Goal: Task Accomplishment & Management: Use online tool/utility

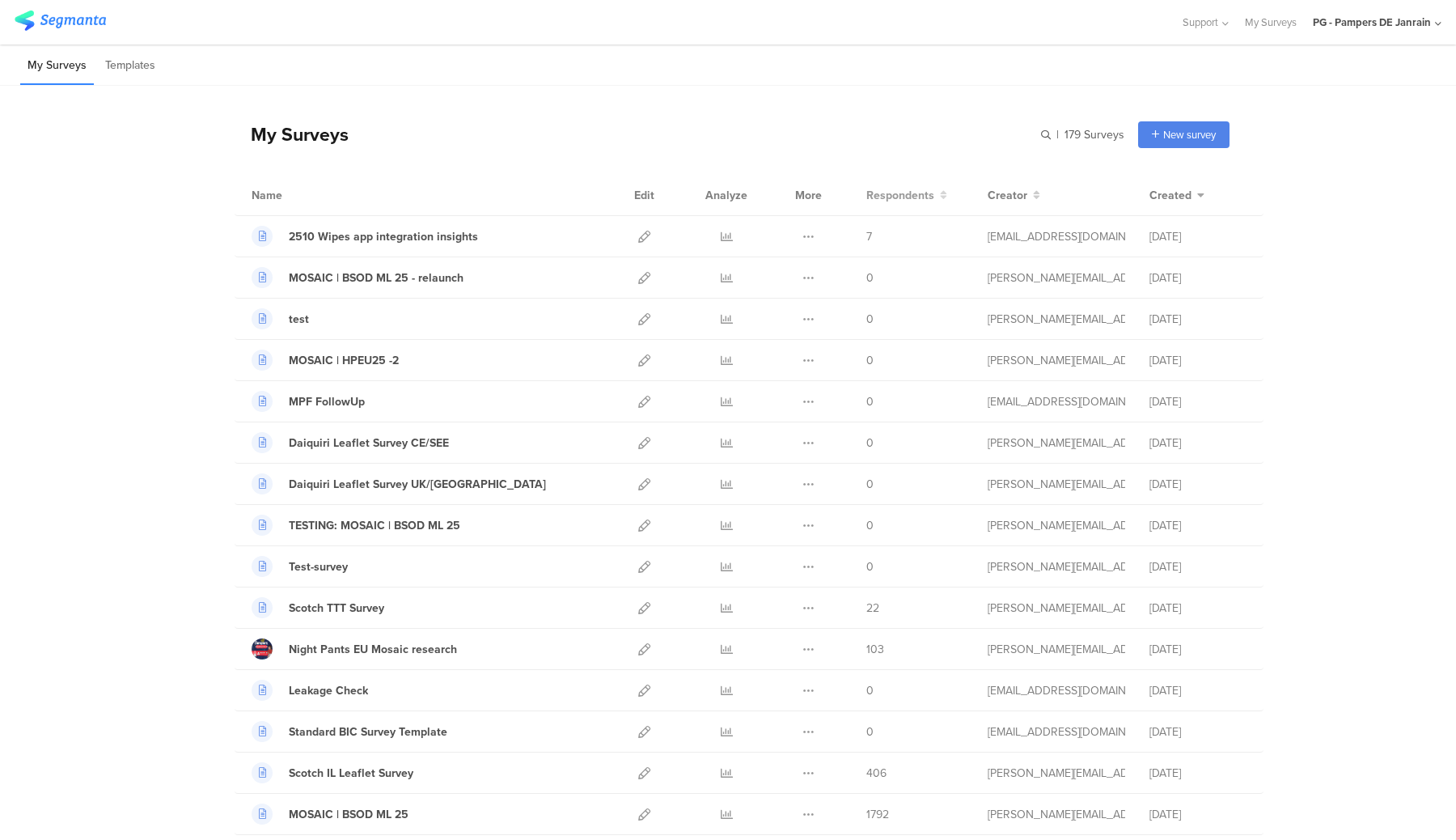
click at [932, 194] on span "Respondents" at bounding box center [900, 195] width 68 height 17
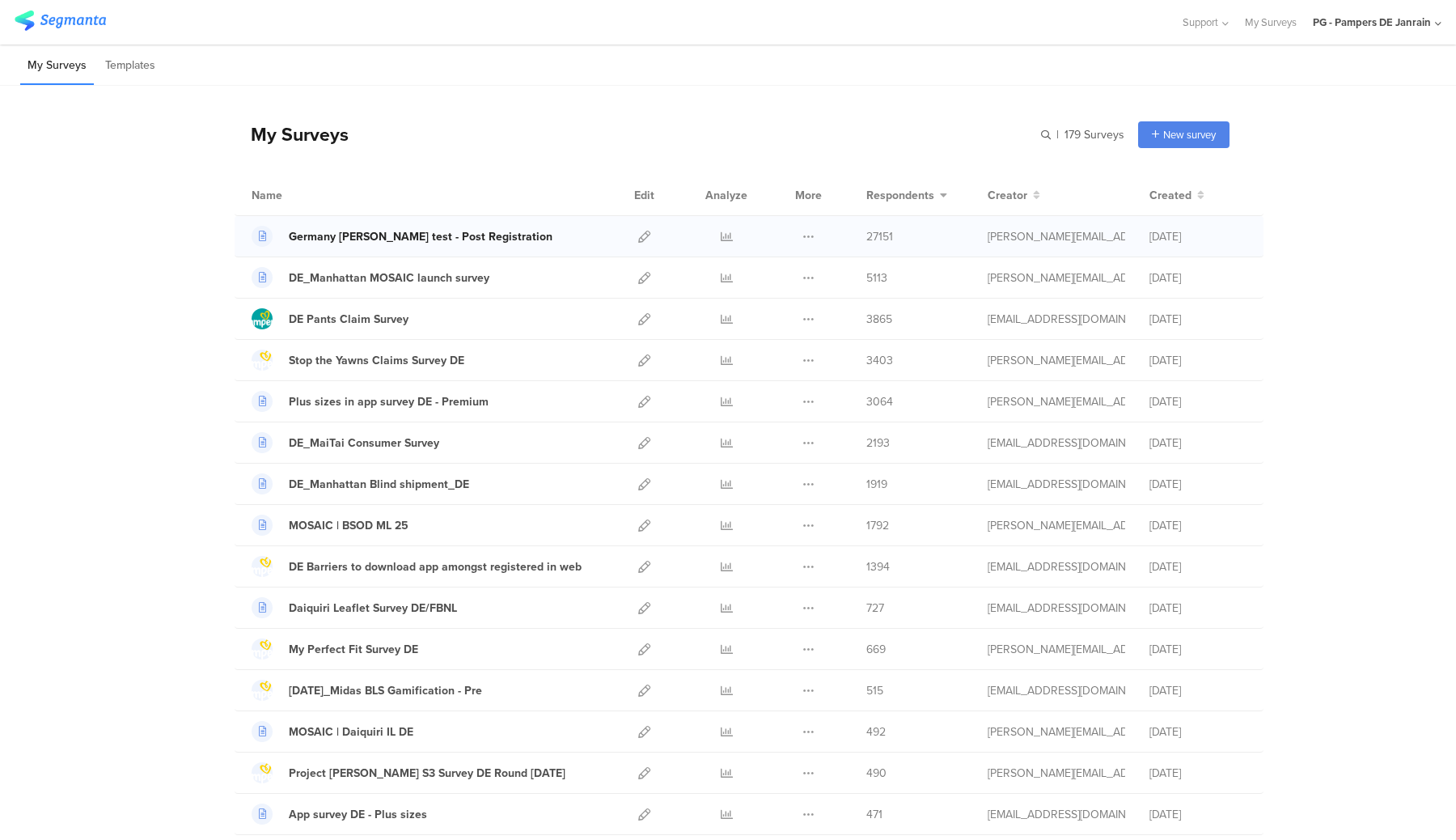
click at [432, 237] on div "Germany Nina test - Post Registration" at bounding box center [420, 237] width 263 height 17
click at [642, 237] on icon at bounding box center [644, 237] width 12 height 12
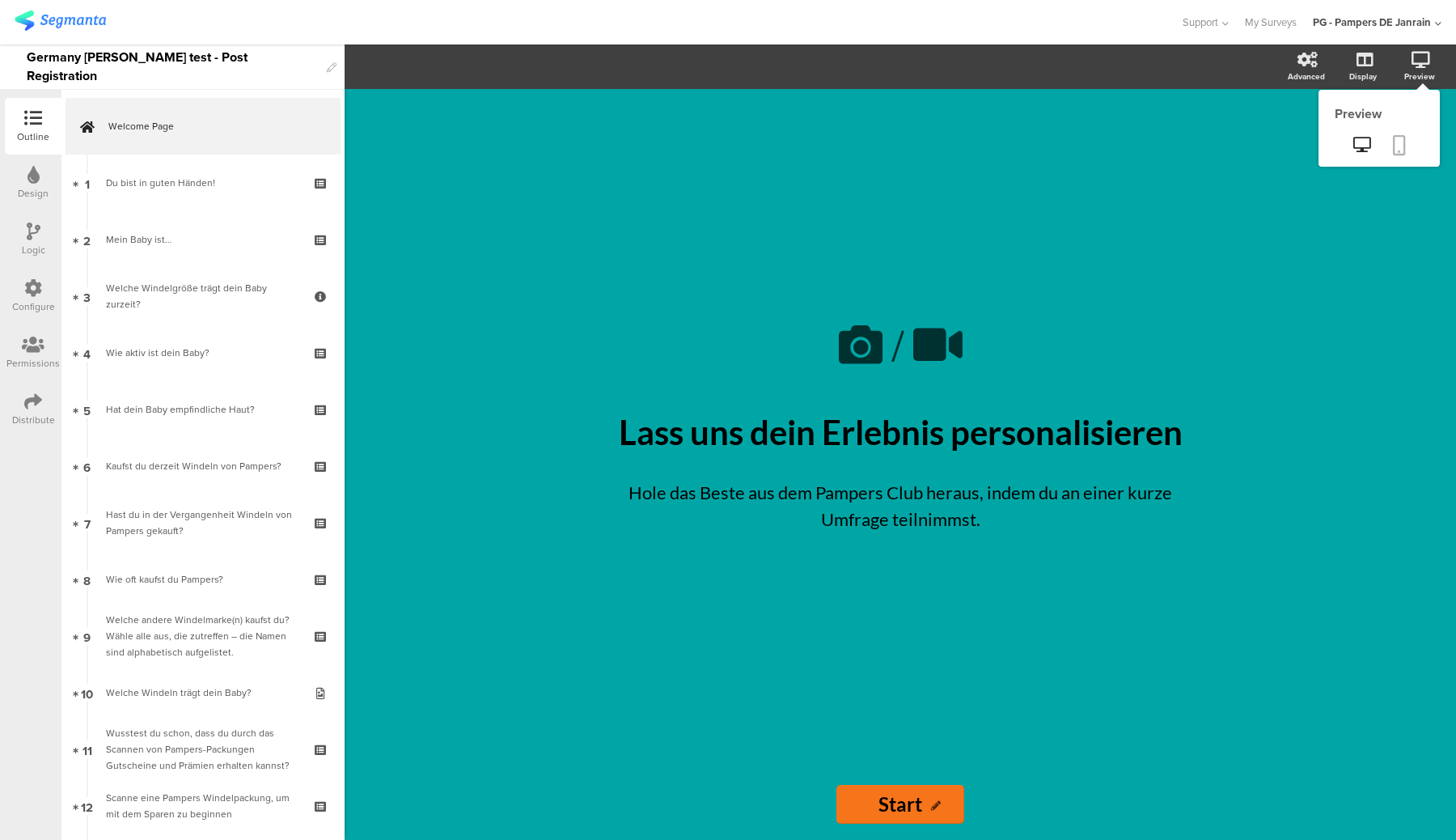
click at [1398, 146] on icon at bounding box center [1398, 144] width 13 height 20
click at [1343, 20] on div "PG - Pampers DE Janrain" at bounding box center [1371, 22] width 118 height 16
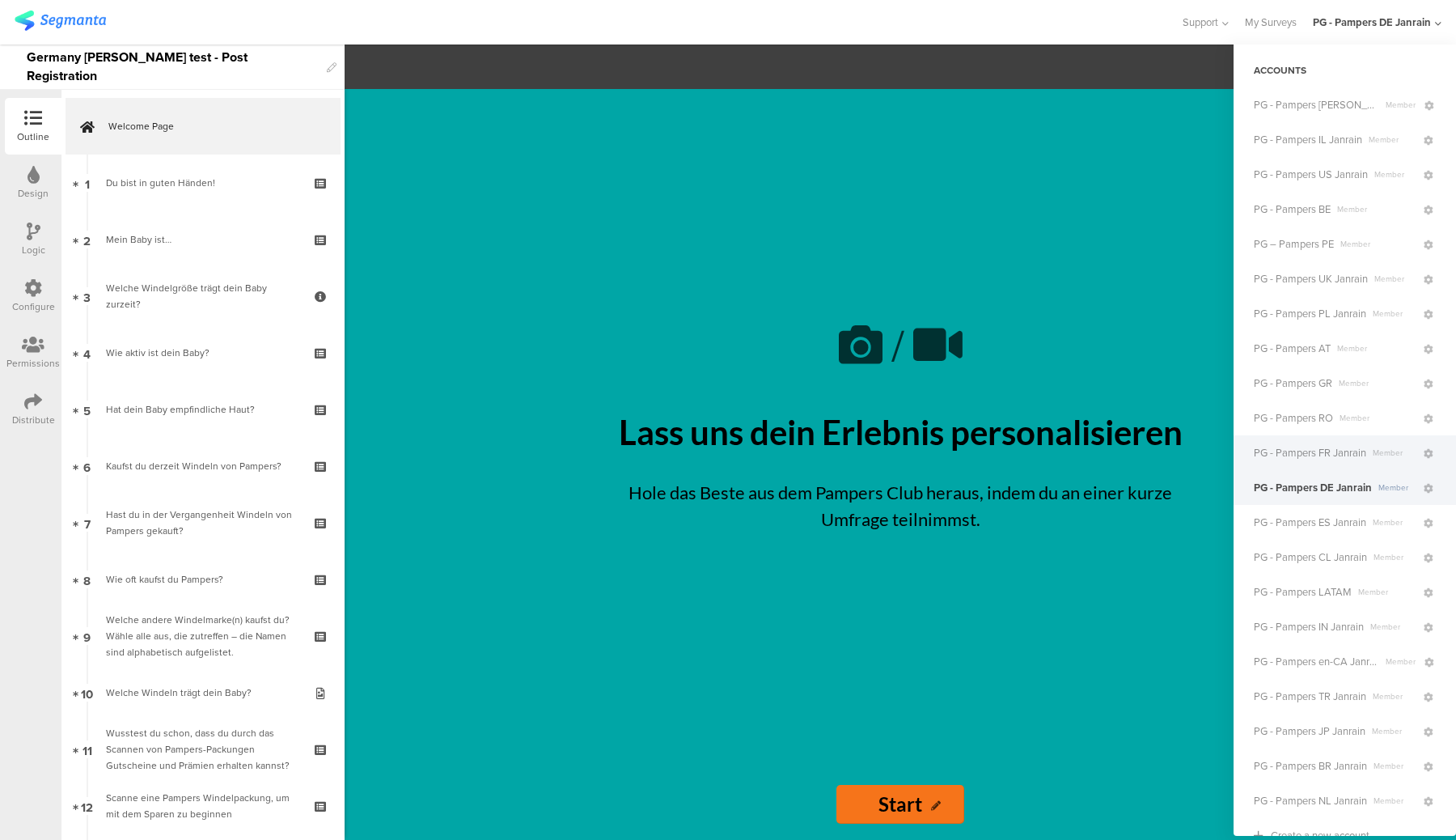
click at [1319, 460] on div "PG - Pampers FR Janrain Member" at bounding box center [1345, 452] width 223 height 35
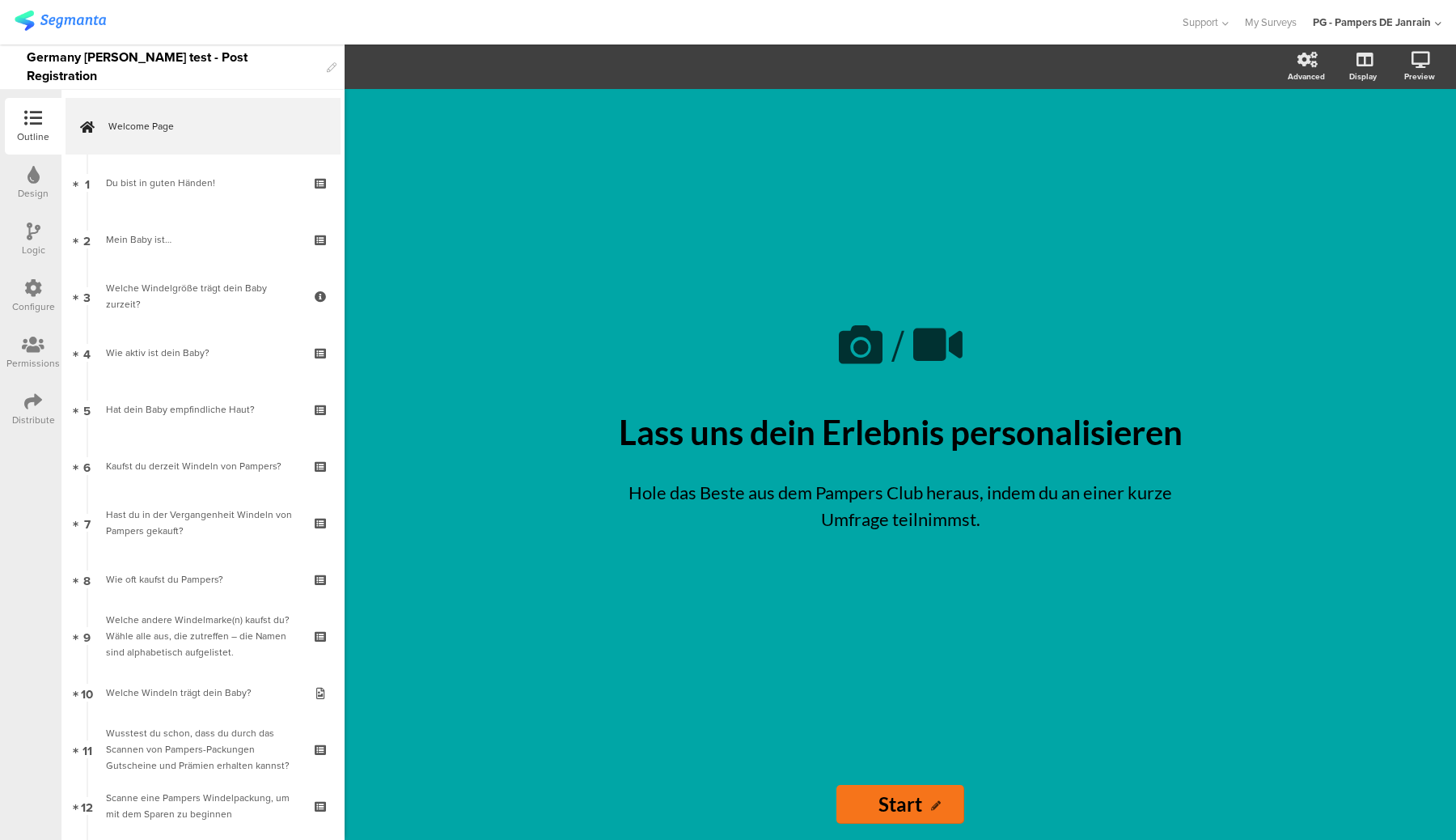
click at [1409, 25] on div "PG - Pampers DE Janrain" at bounding box center [1371, 22] width 118 height 16
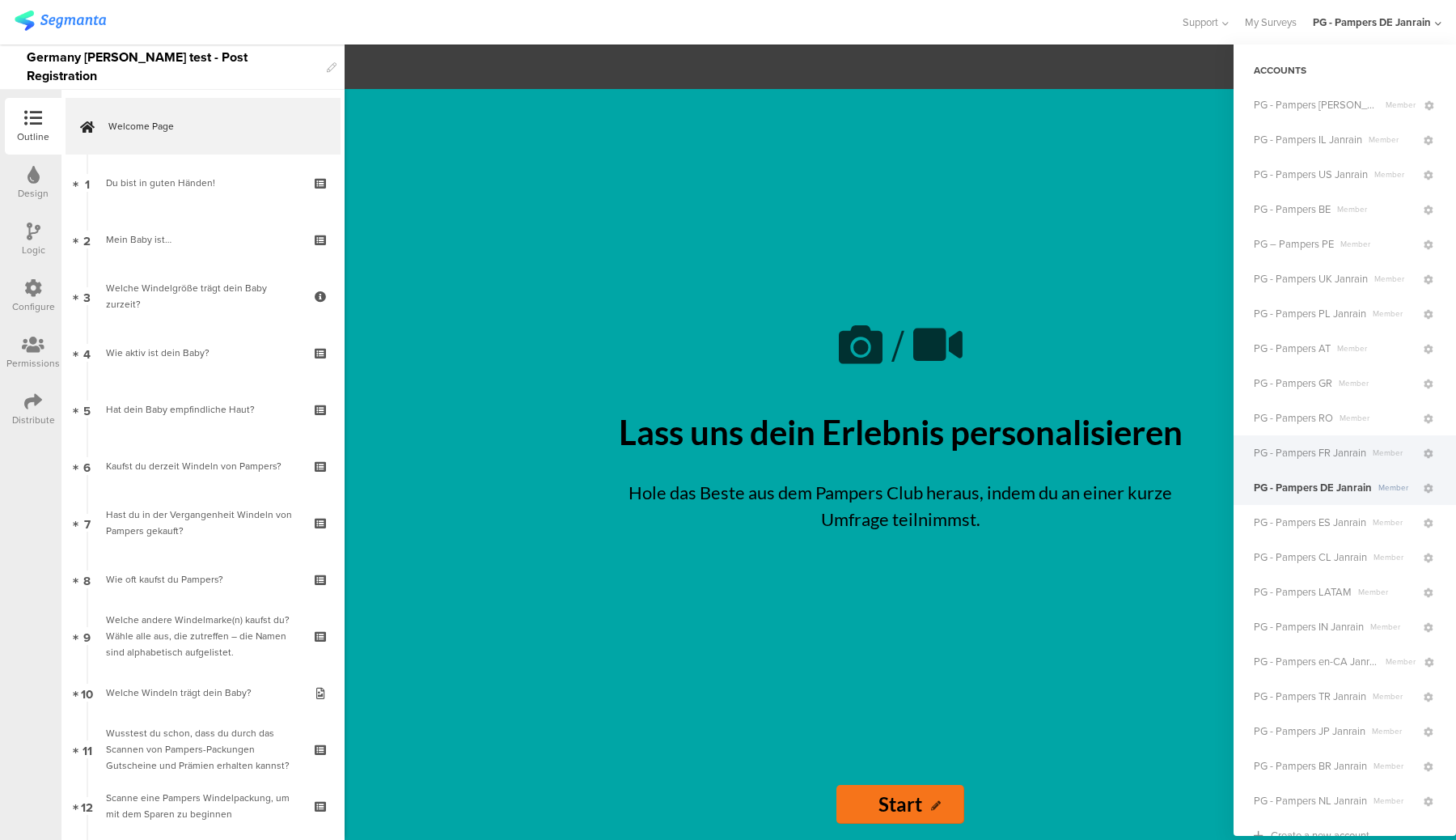
click at [1297, 449] on span "PG - Pampers FR Janrain" at bounding box center [1309, 452] width 112 height 16
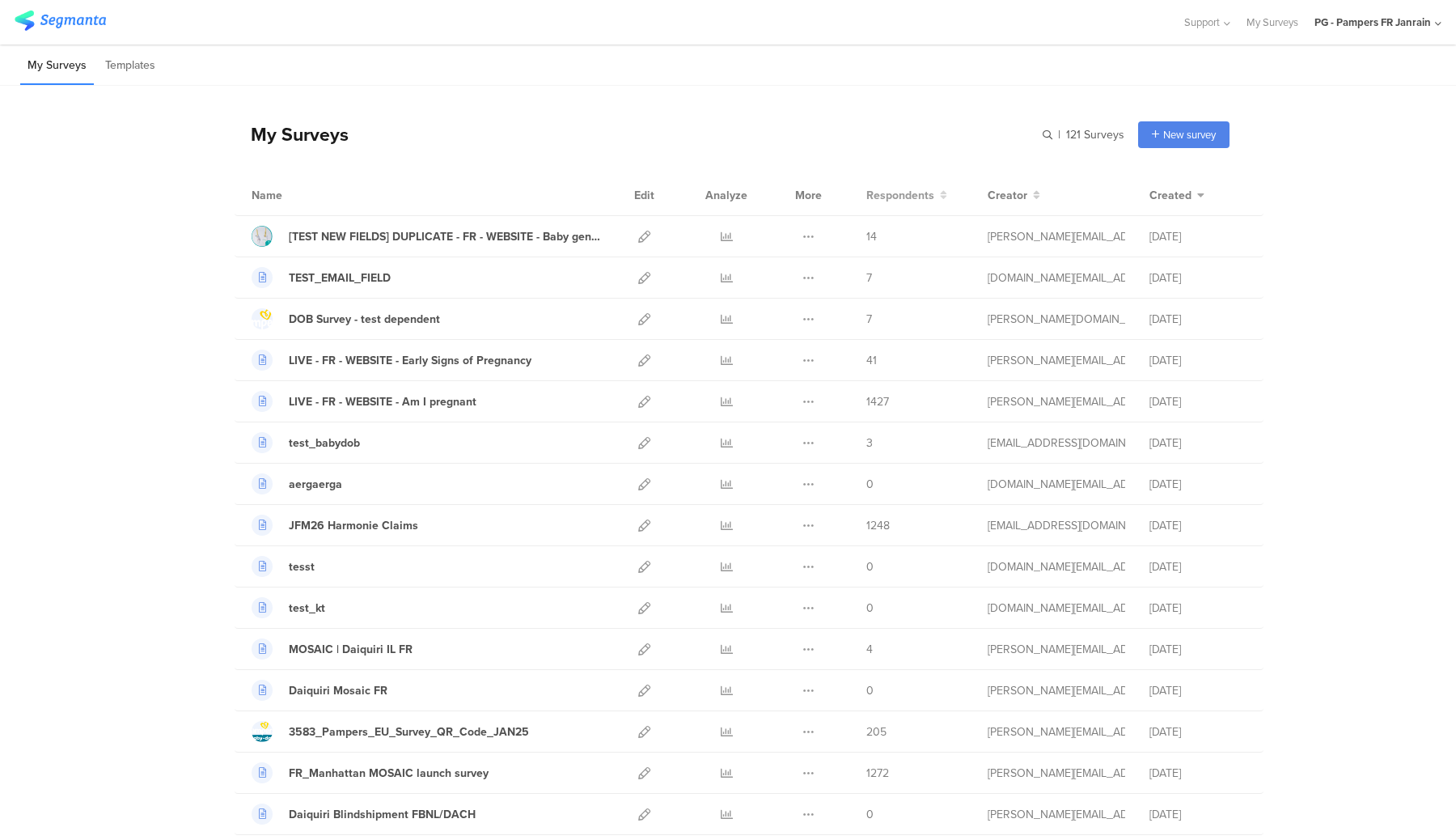
click at [907, 195] on span "Respondents" at bounding box center [900, 195] width 68 height 17
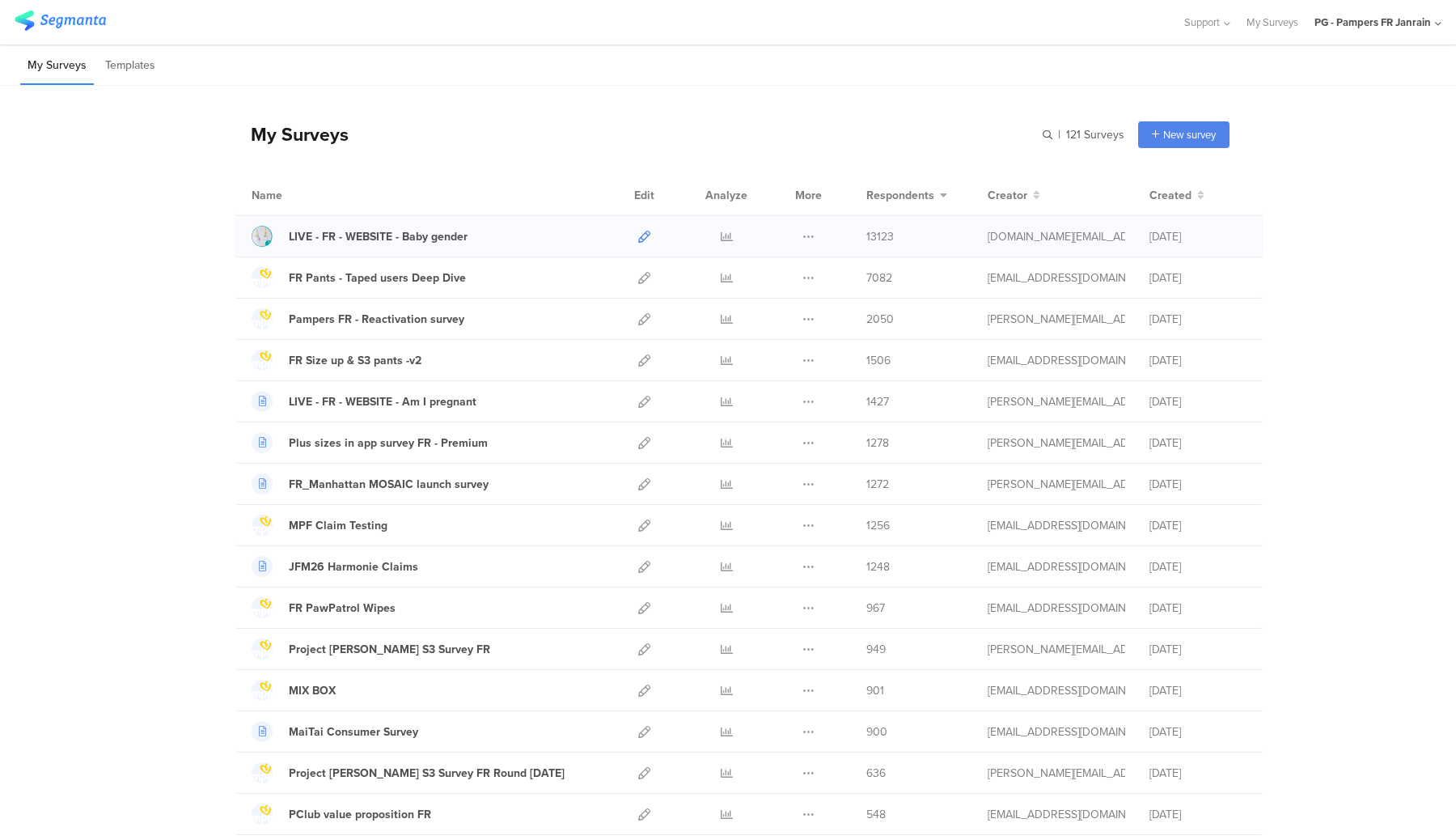
click at [646, 234] on icon at bounding box center [644, 237] width 12 height 12
click at [647, 281] on icon at bounding box center [644, 278] width 12 height 12
click at [648, 317] on icon at bounding box center [644, 319] width 12 height 12
click at [642, 360] on icon at bounding box center [644, 360] width 12 height 12
click at [646, 401] on icon at bounding box center [644, 401] width 12 height 12
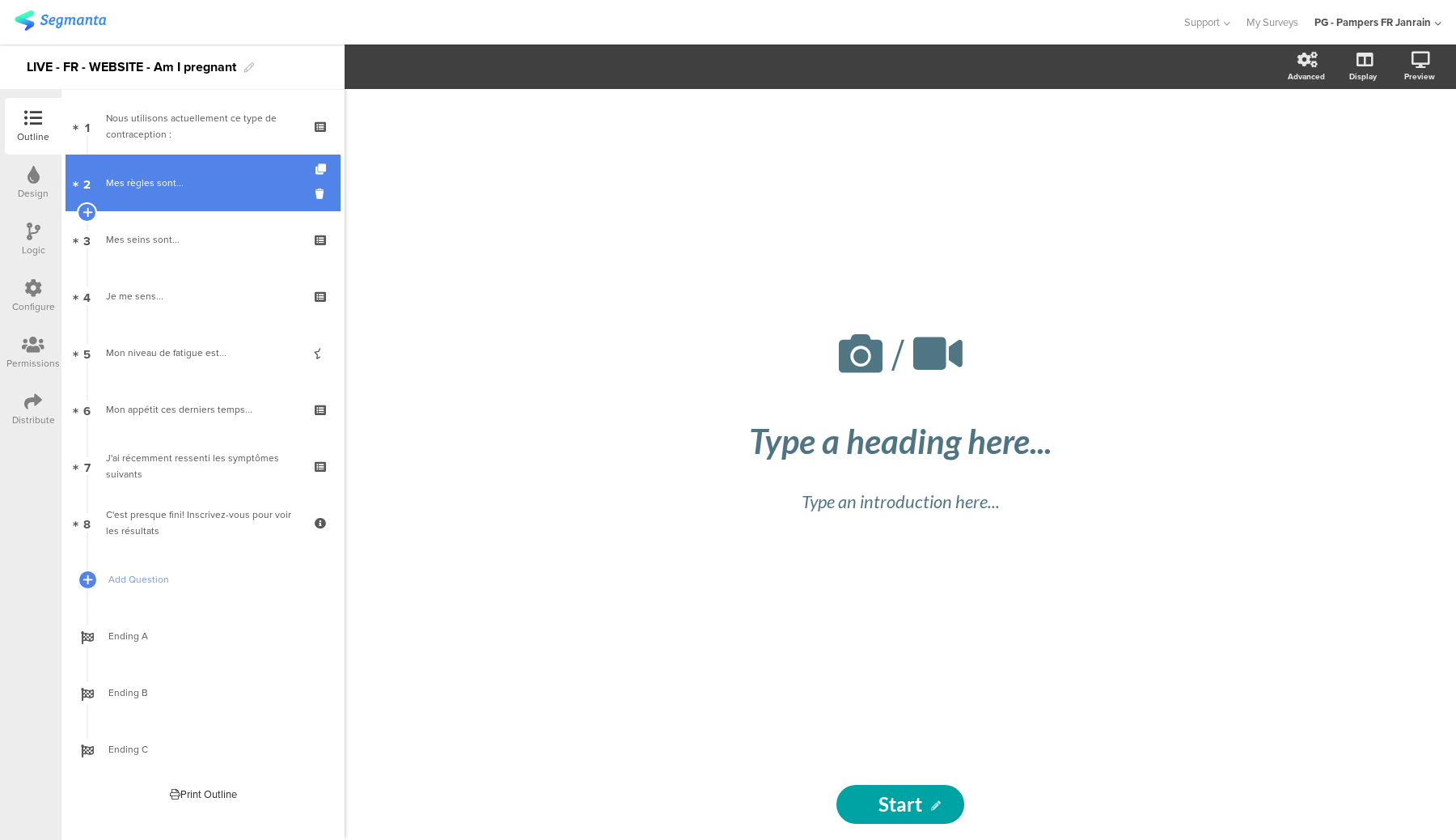
click at [186, 181] on div "Mes règles sont..." at bounding box center [203, 182] width 193 height 16
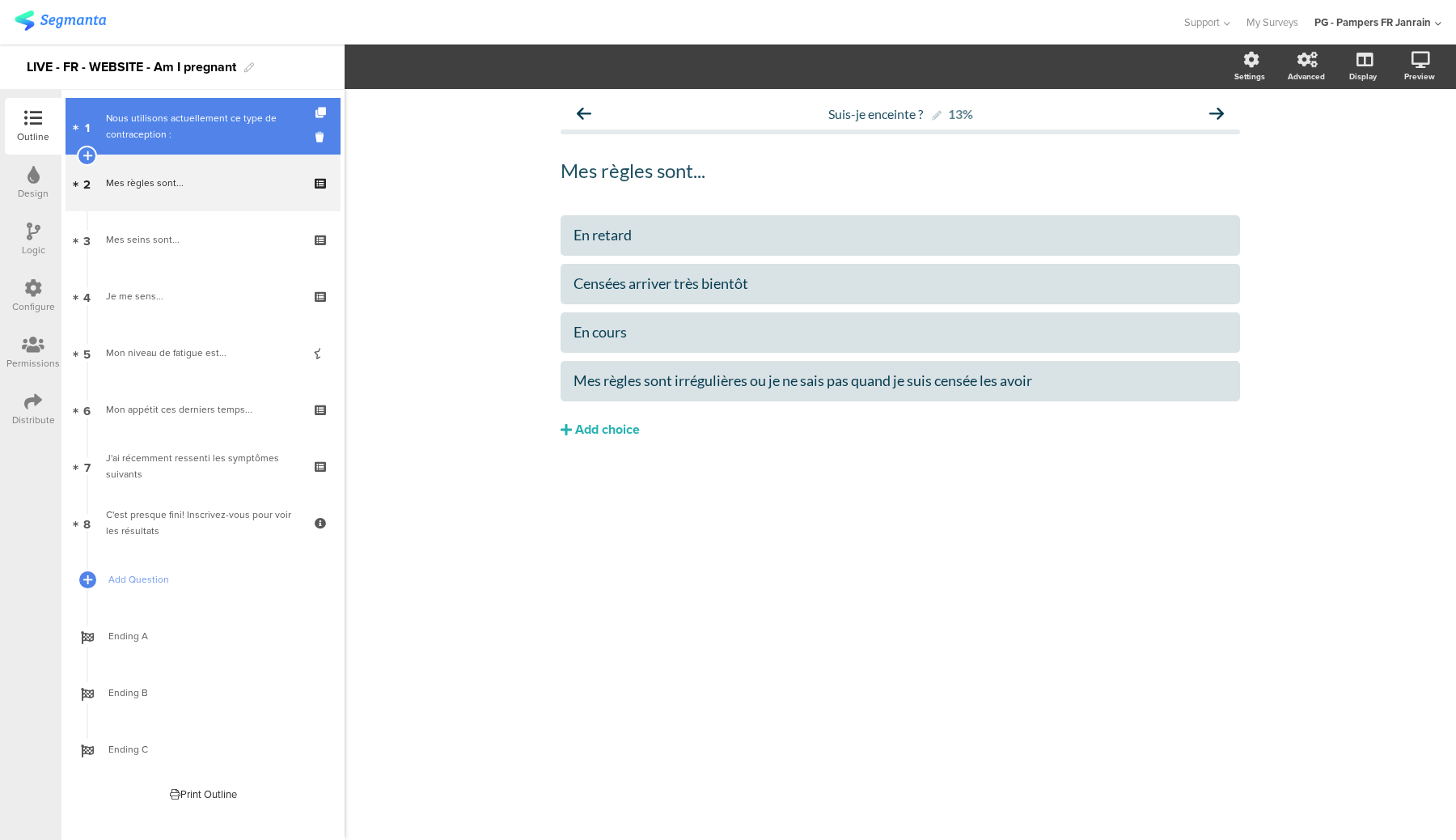
click at [222, 141] on div "Nous utilisons actuellement ce type de contraception :" at bounding box center [203, 125] width 193 height 32
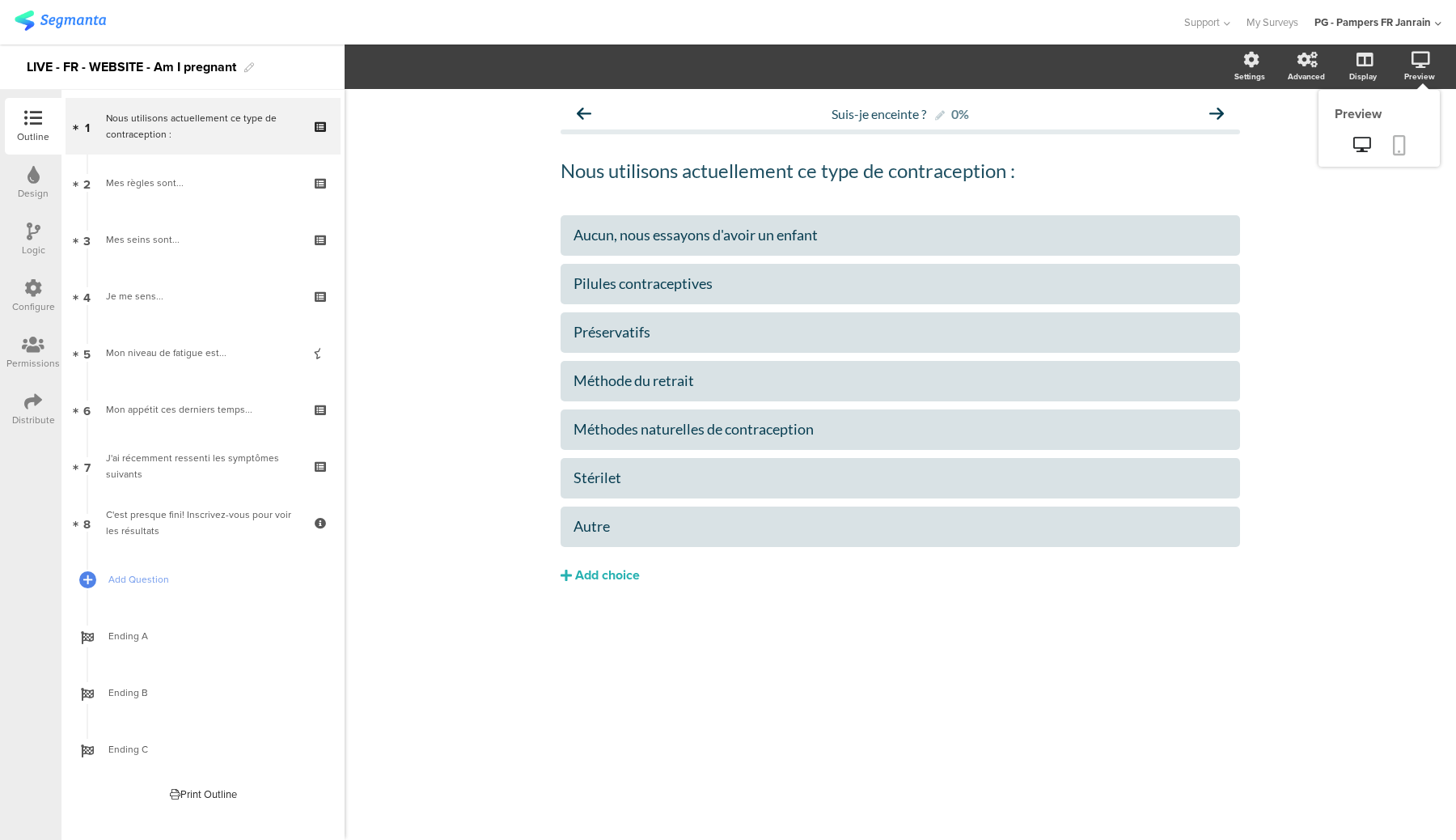
click at [1402, 142] on icon at bounding box center [1398, 144] width 13 height 20
